Goal: Task Accomplishment & Management: Use online tool/utility

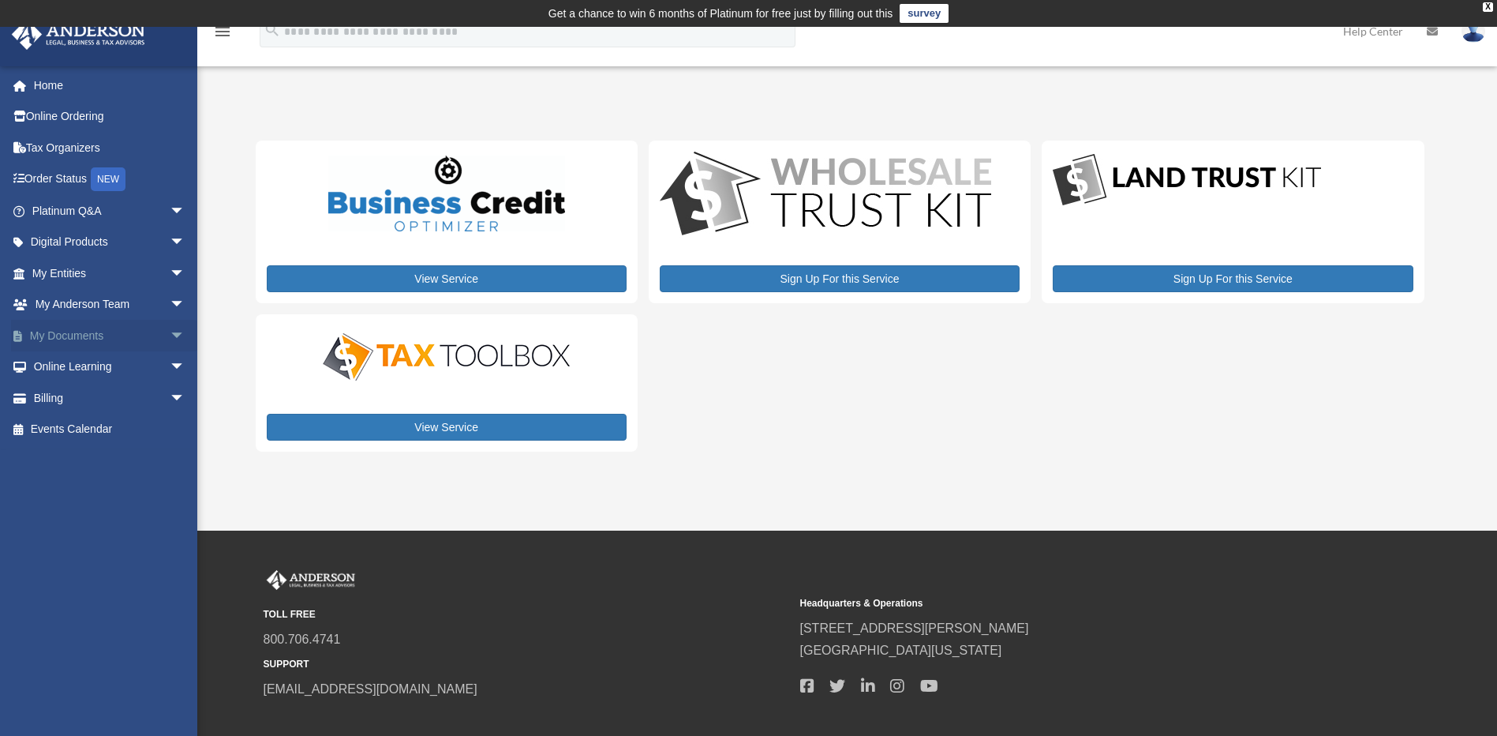
click at [170, 332] on span "arrow_drop_down" at bounding box center [186, 336] width 32 height 32
click at [77, 370] on link "Box" at bounding box center [115, 367] width 187 height 32
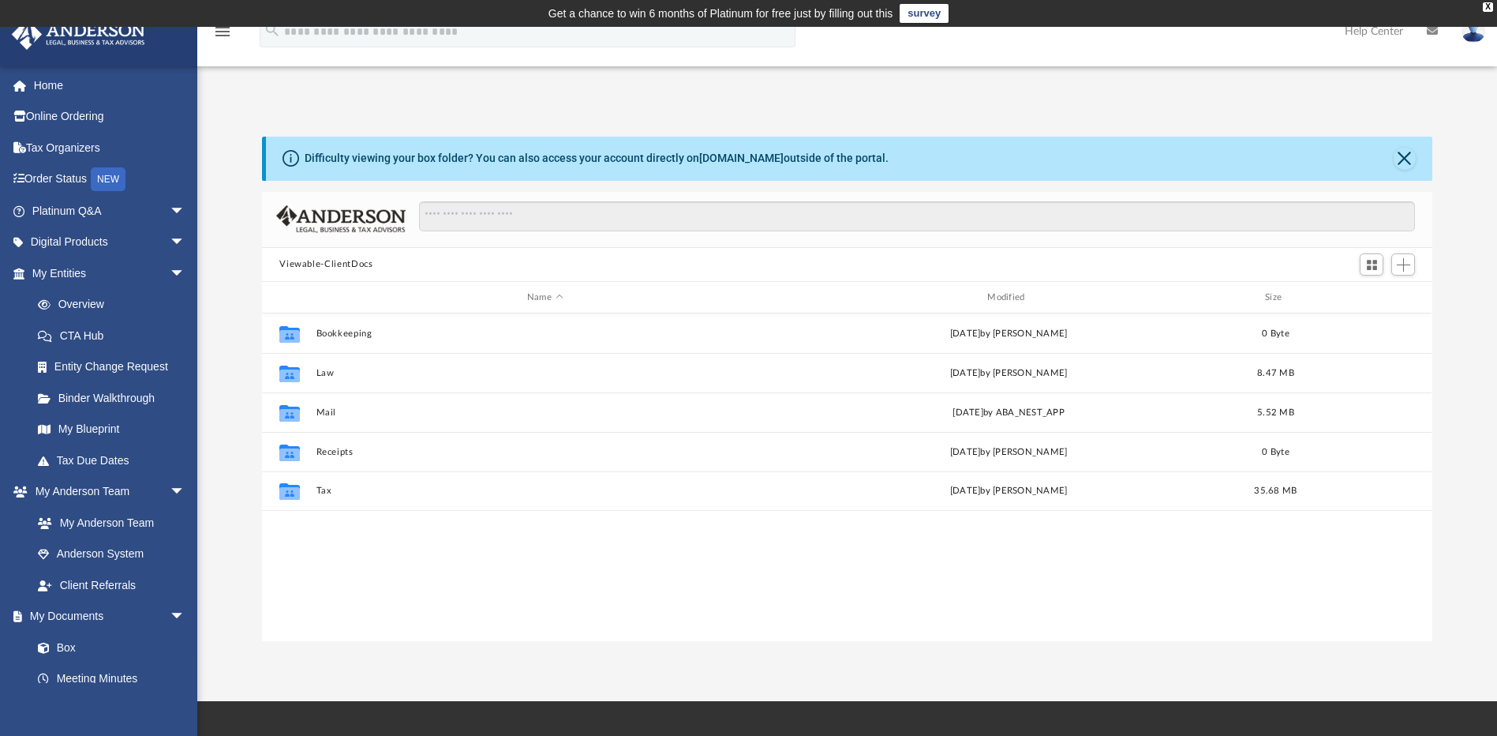
scroll to position [347, 1159]
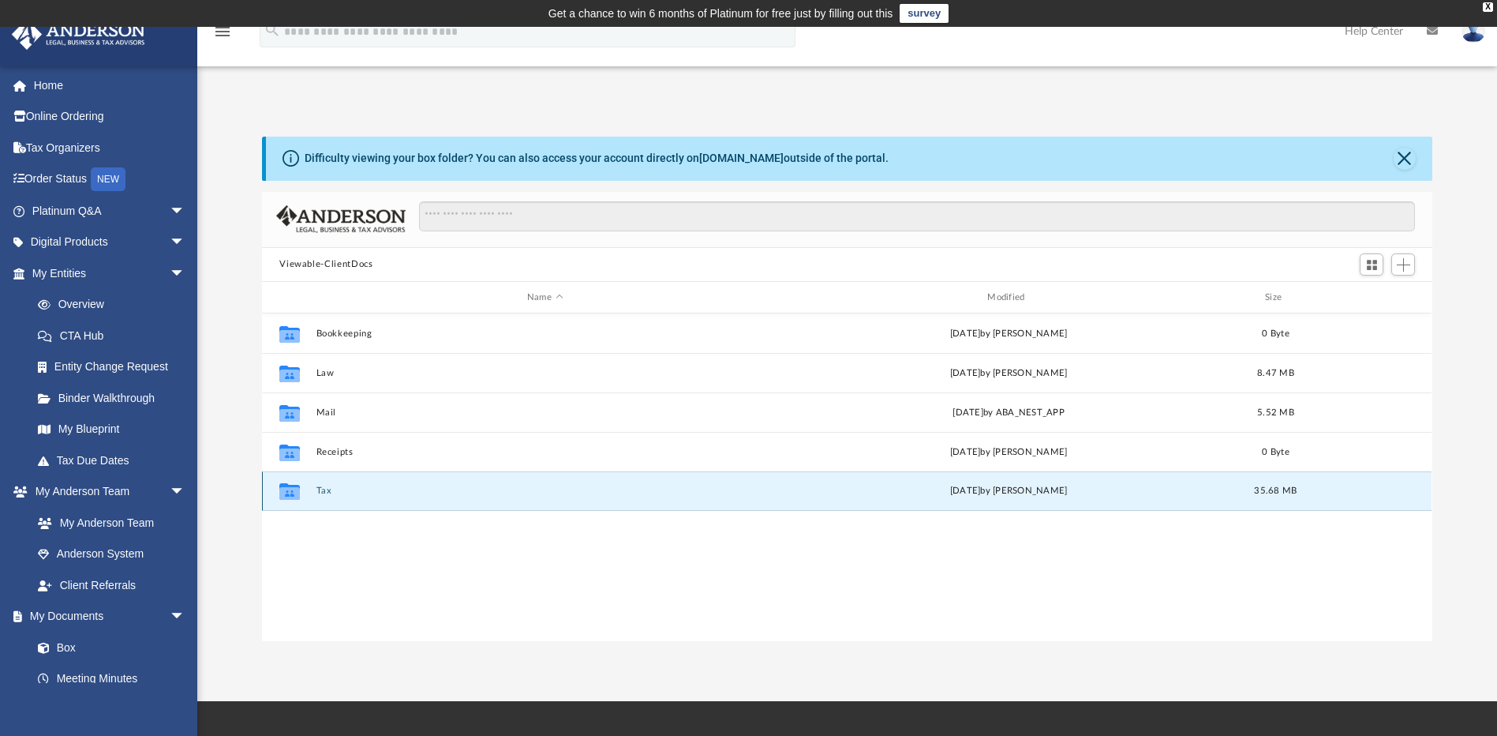
click at [334, 492] on button "Tax" at bounding box center [545, 491] width 457 height 10
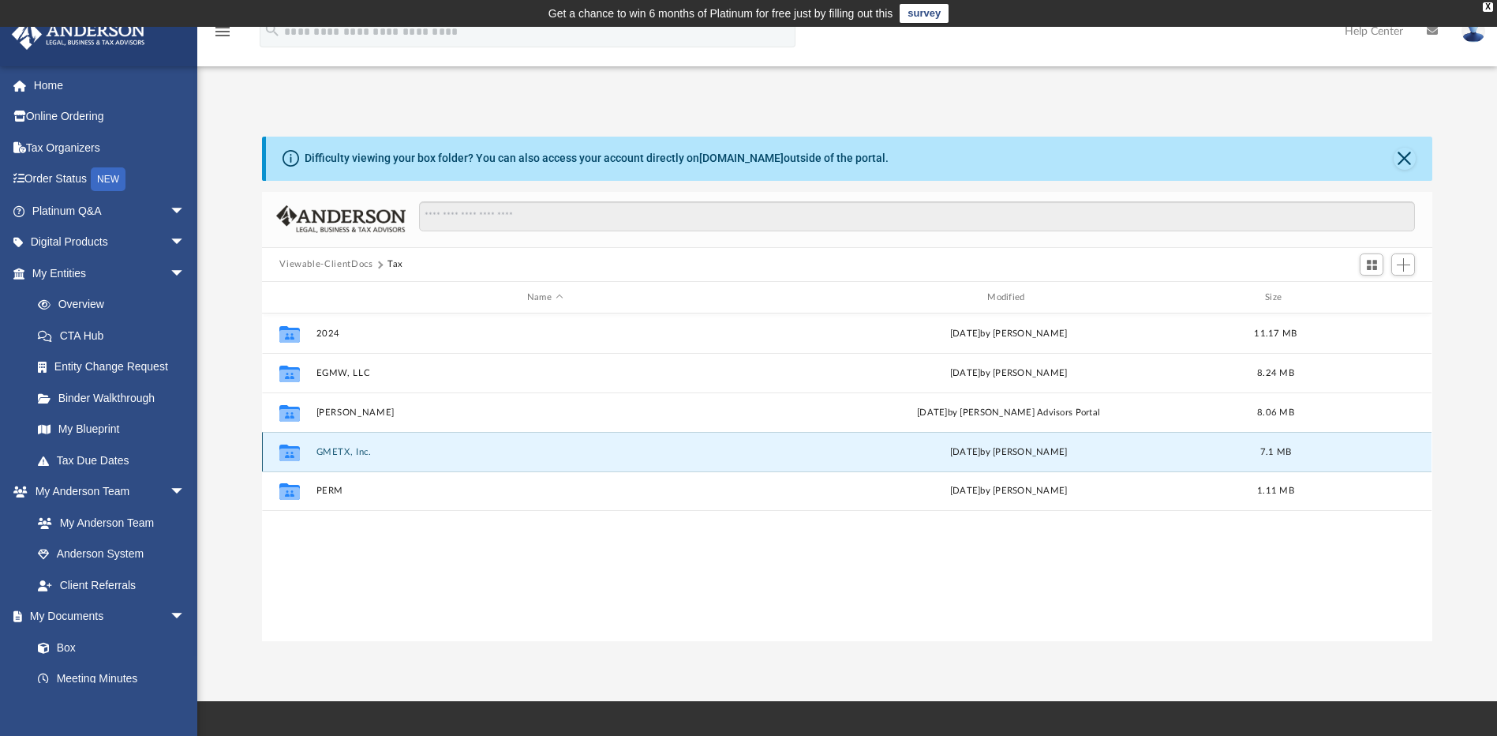
click at [355, 451] on button "GMETX, Inc." at bounding box center [545, 452] width 457 height 10
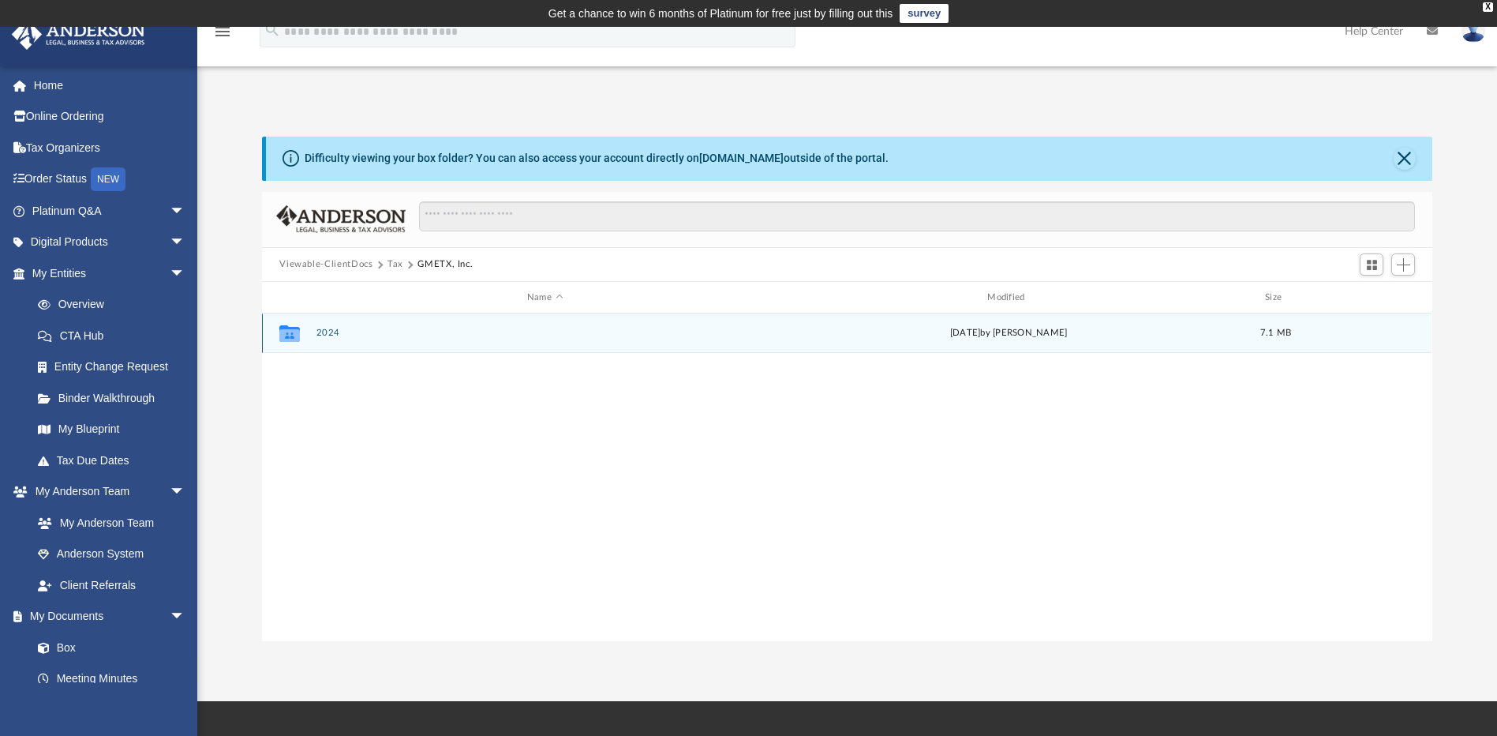
click at [328, 332] on button "2024" at bounding box center [545, 333] width 457 height 10
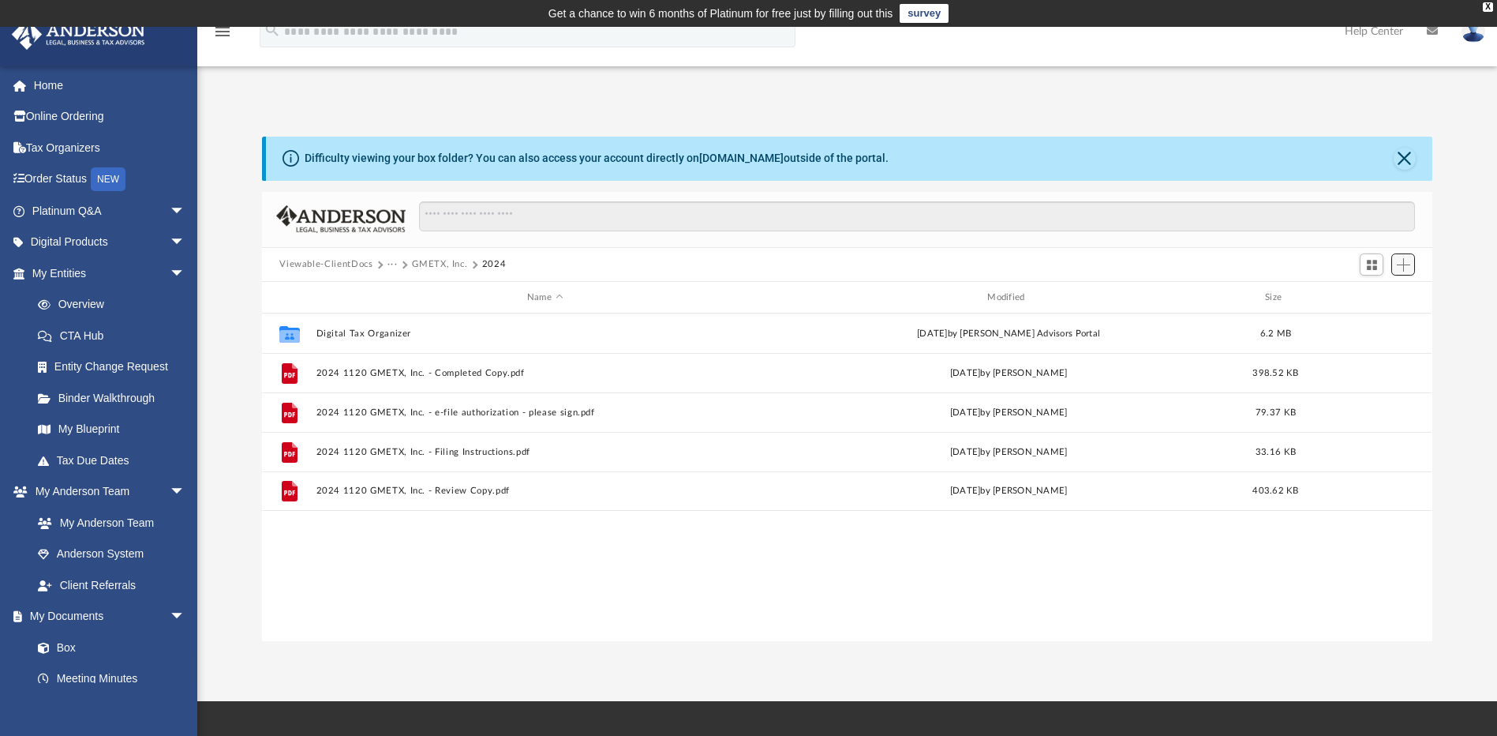
click at [1409, 269] on span "Add" at bounding box center [1403, 264] width 13 height 13
click at [1373, 298] on li "Upload" at bounding box center [1381, 296] width 51 height 17
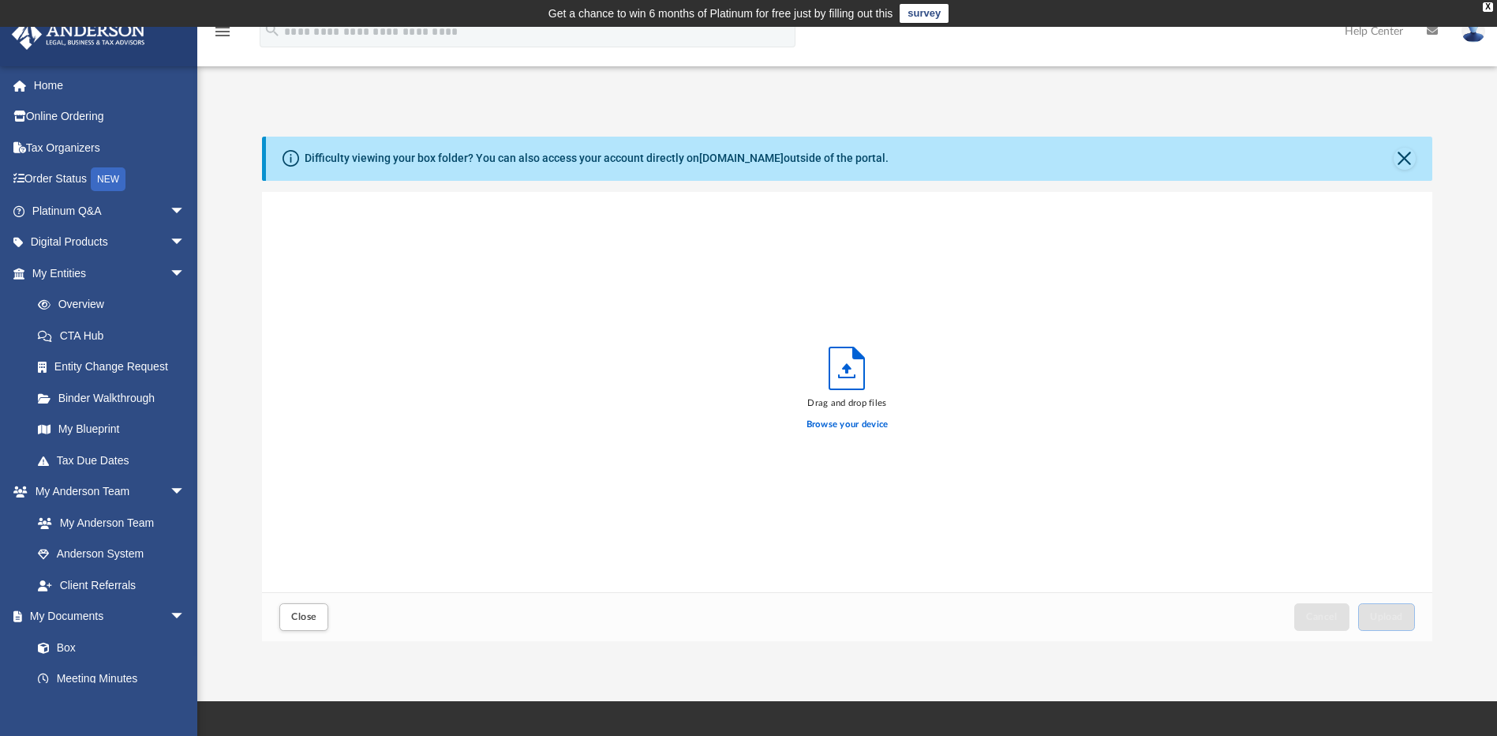
scroll to position [388, 1159]
click at [1392, 619] on span "Upload" at bounding box center [1386, 616] width 33 height 9
click at [1403, 167] on button "Close" at bounding box center [1405, 159] width 22 height 22
